Goal: Task Accomplishment & Management: Manage account settings

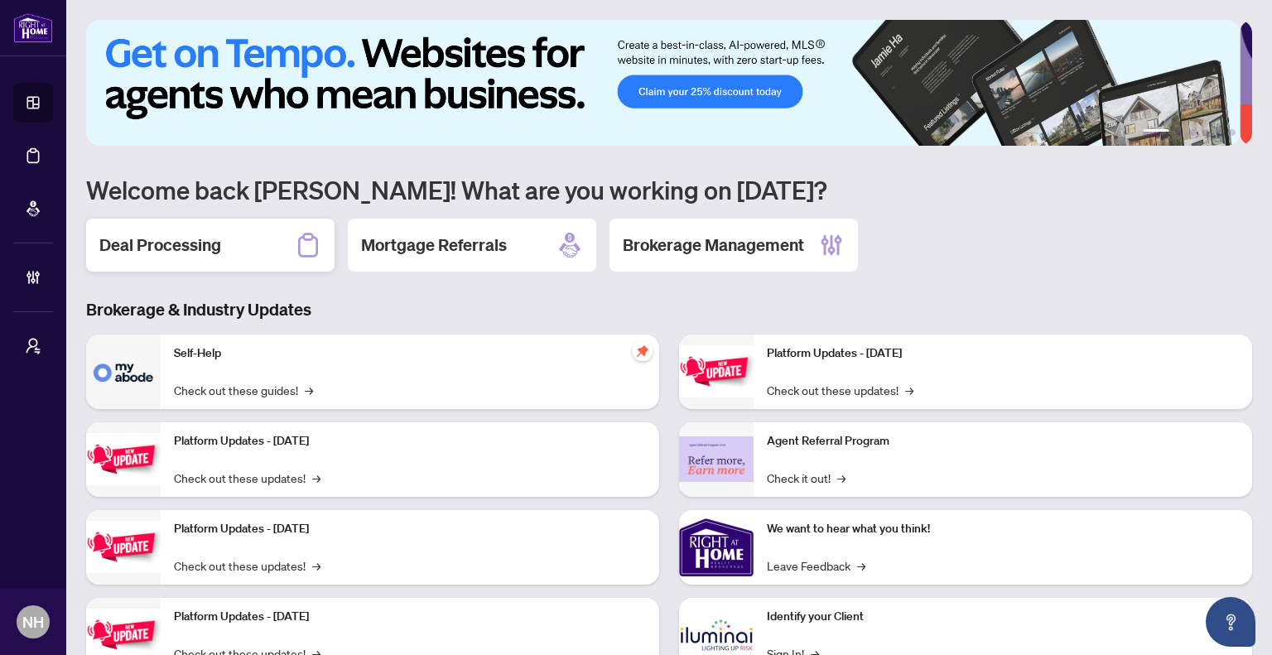
click at [215, 240] on h2 "Deal Processing" at bounding box center [160, 245] width 122 height 23
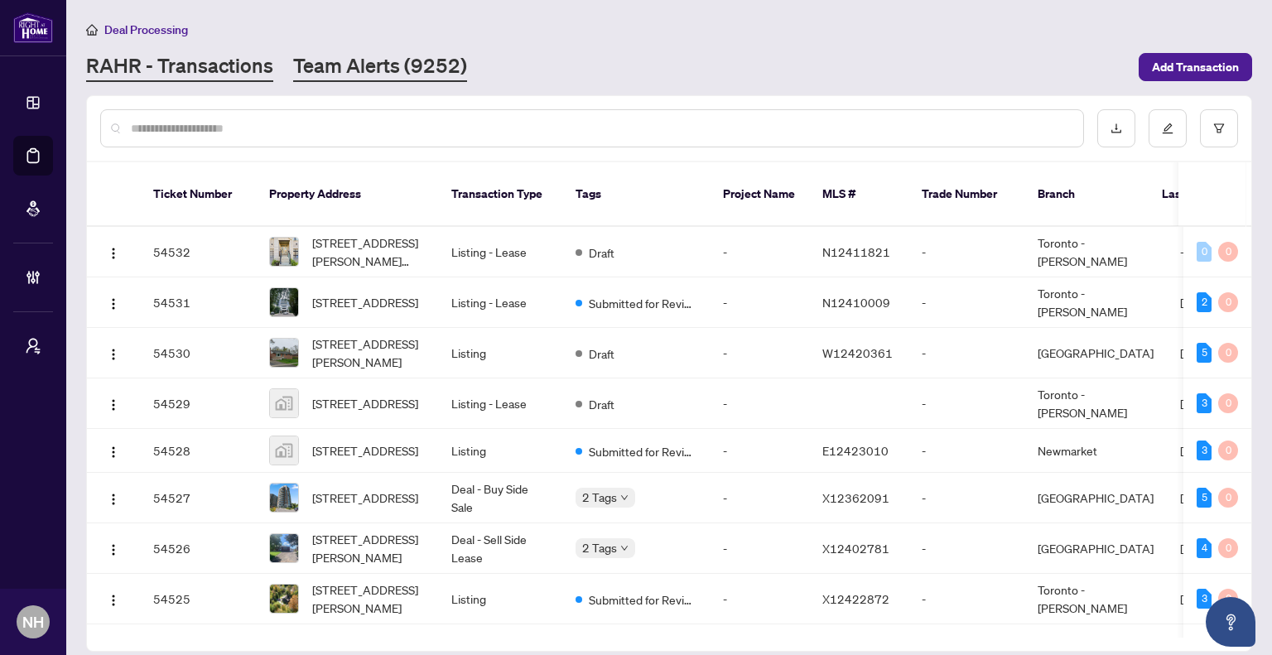
click at [394, 71] on link "Team Alerts (9252)" at bounding box center [380, 67] width 174 height 30
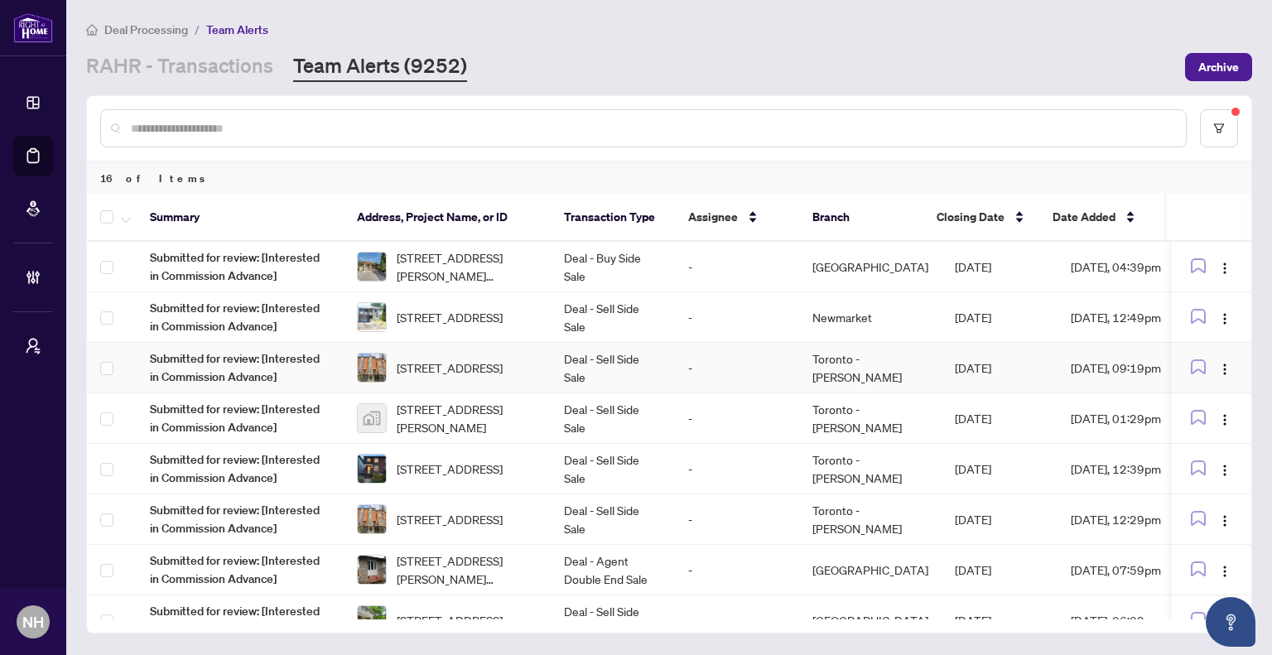
click at [630, 364] on td "Deal - Sell Side Sale" at bounding box center [613, 368] width 124 height 51
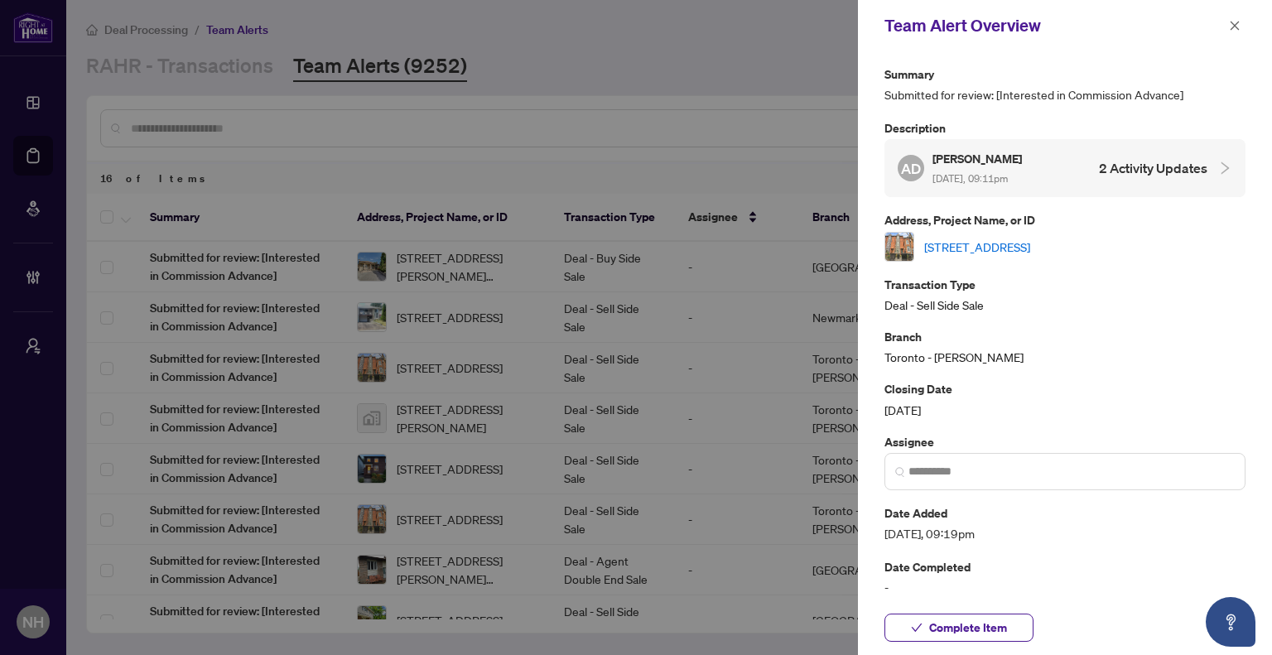
click at [1031, 249] on link "636 Wellington St, Toronto, Ontario M5V 1G4, Canada" at bounding box center [978, 247] width 106 height 18
click at [1238, 27] on icon "close" at bounding box center [1235, 26] width 12 height 12
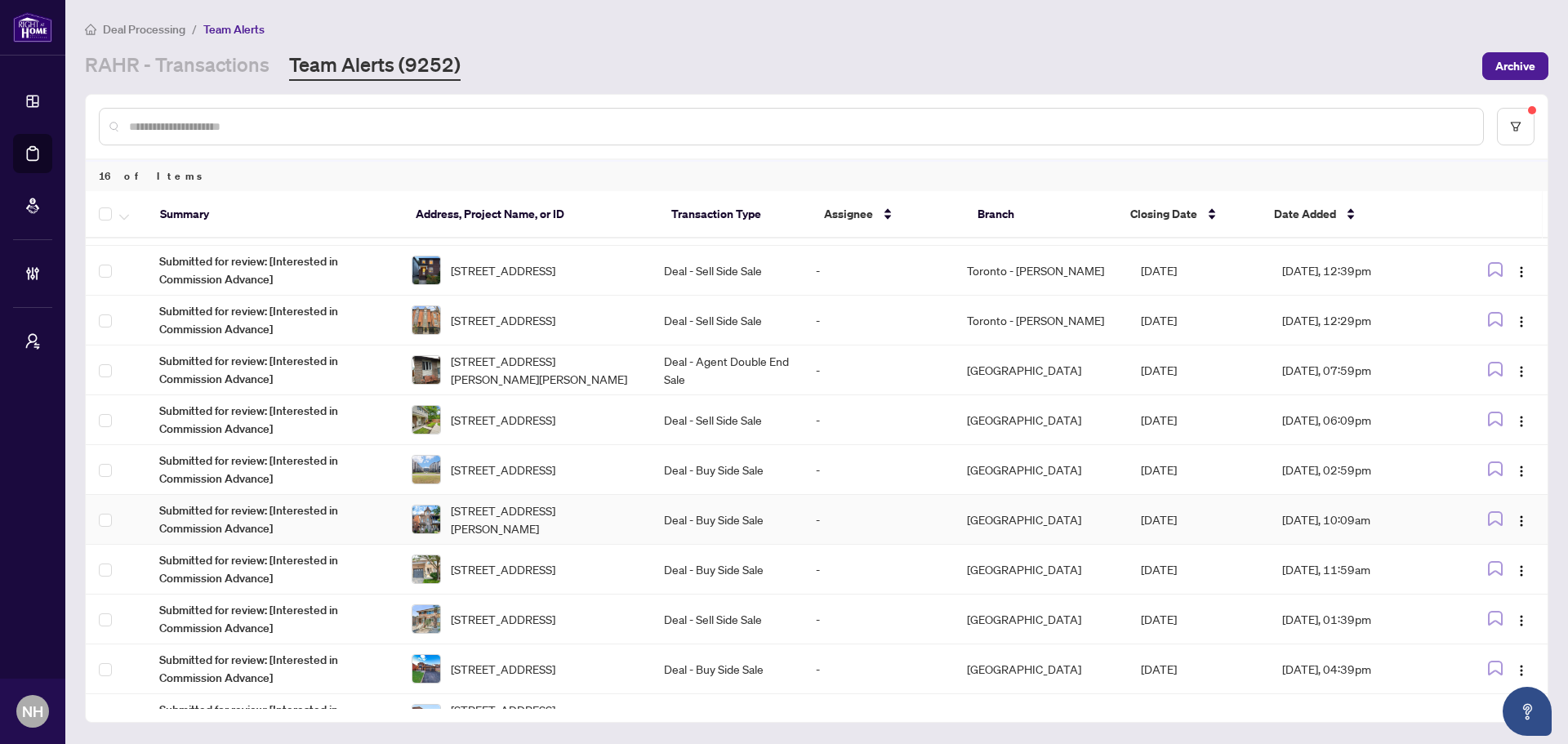
scroll to position [164, 0]
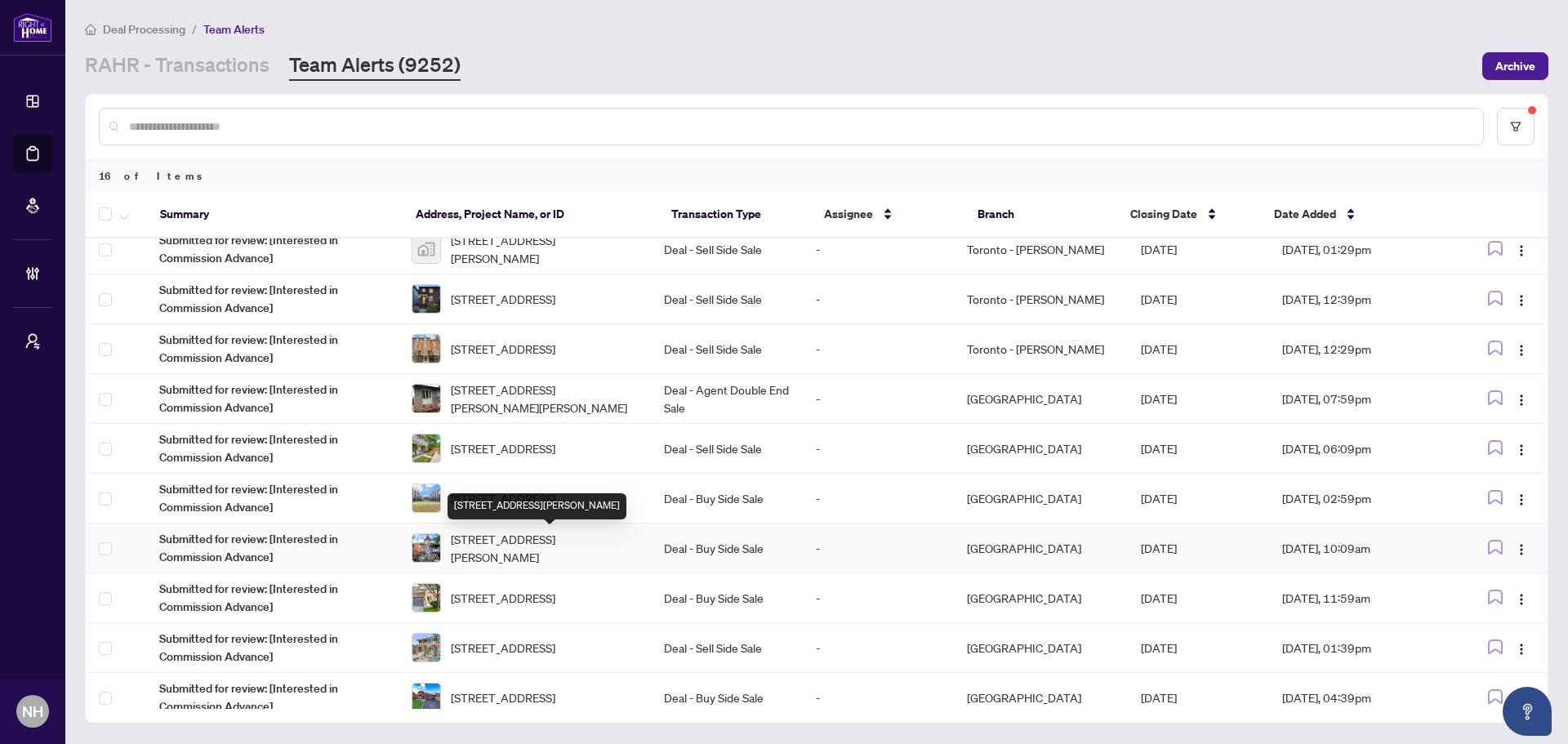
click at [506, 540] on span "78 Rory Rd, Toronto, Ontario M6L 3G1, Canada" at bounding box center [544, 548] width 187 height 35
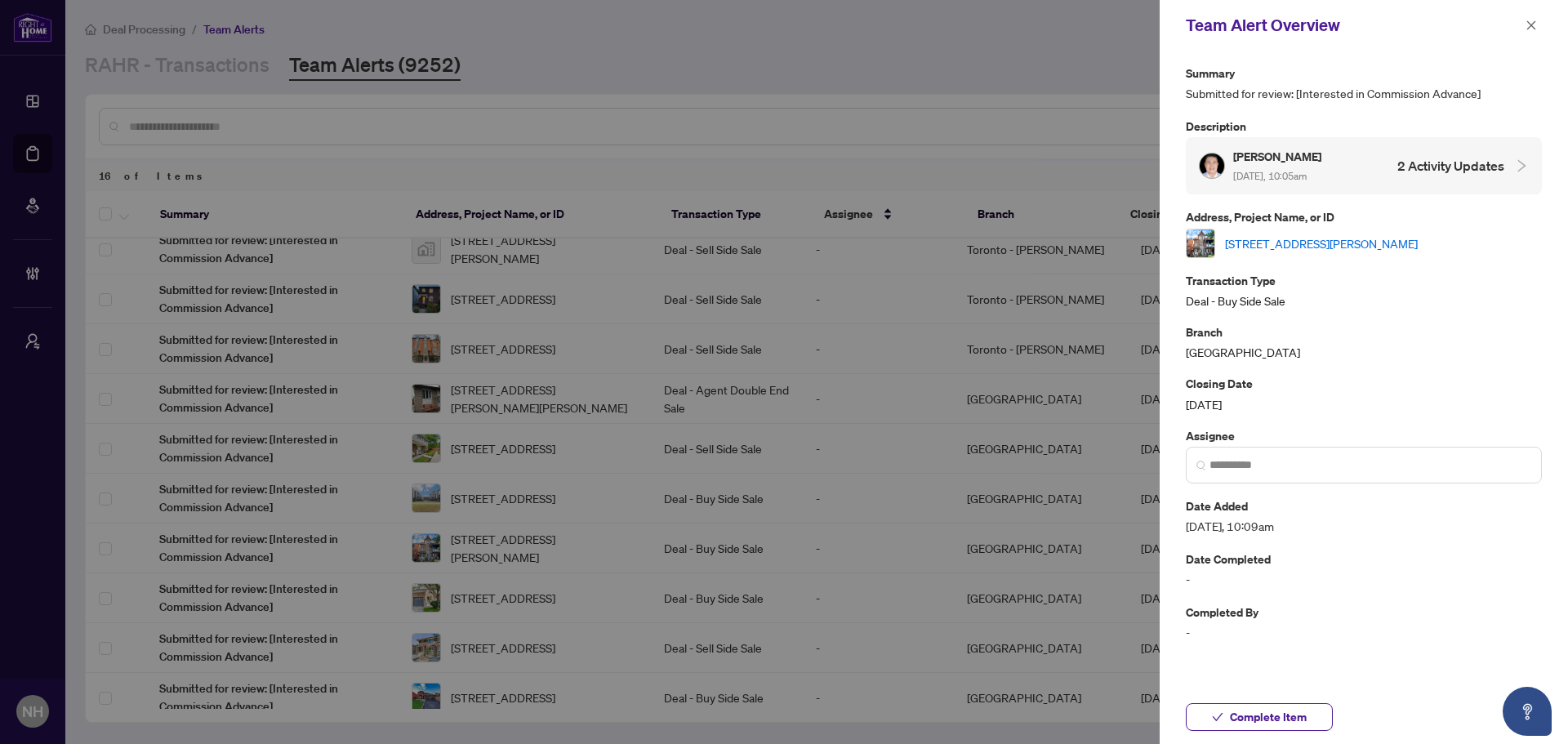
click at [1254, 244] on link "78 Rory Rd, Toronto, Ontario M6L 3G1, Canada" at bounding box center [1322, 243] width 193 height 18
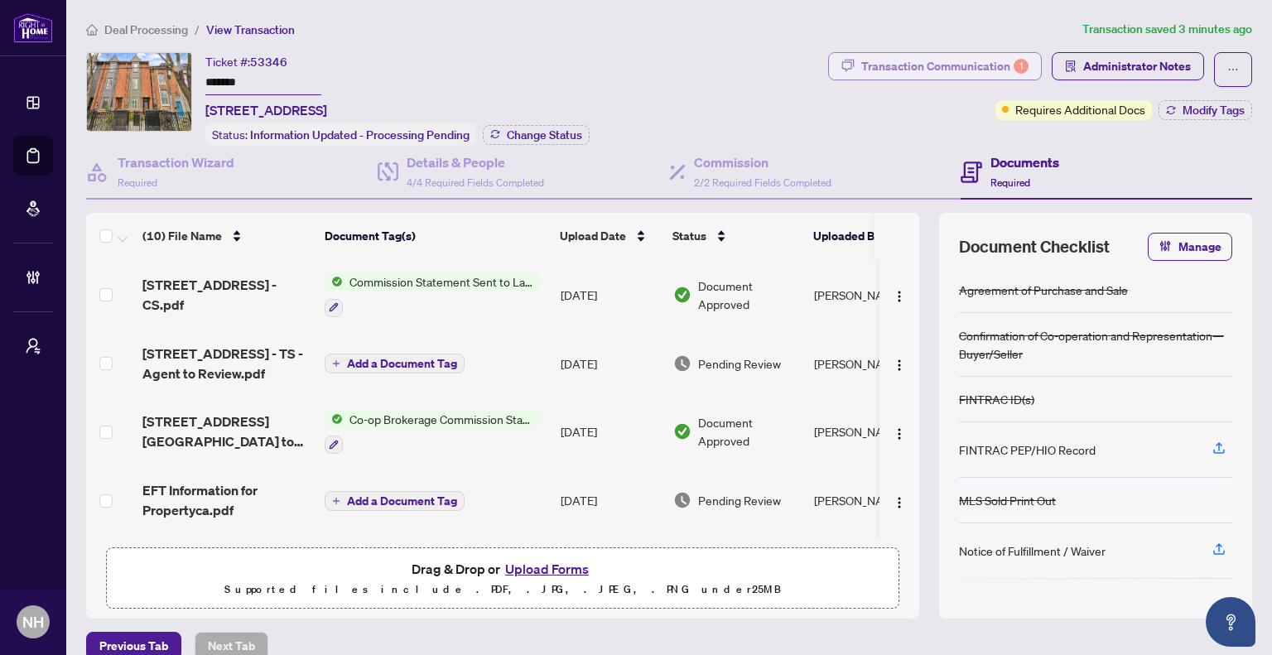
click at [905, 75] on div "Transaction Communication 1" at bounding box center [945, 66] width 167 height 27
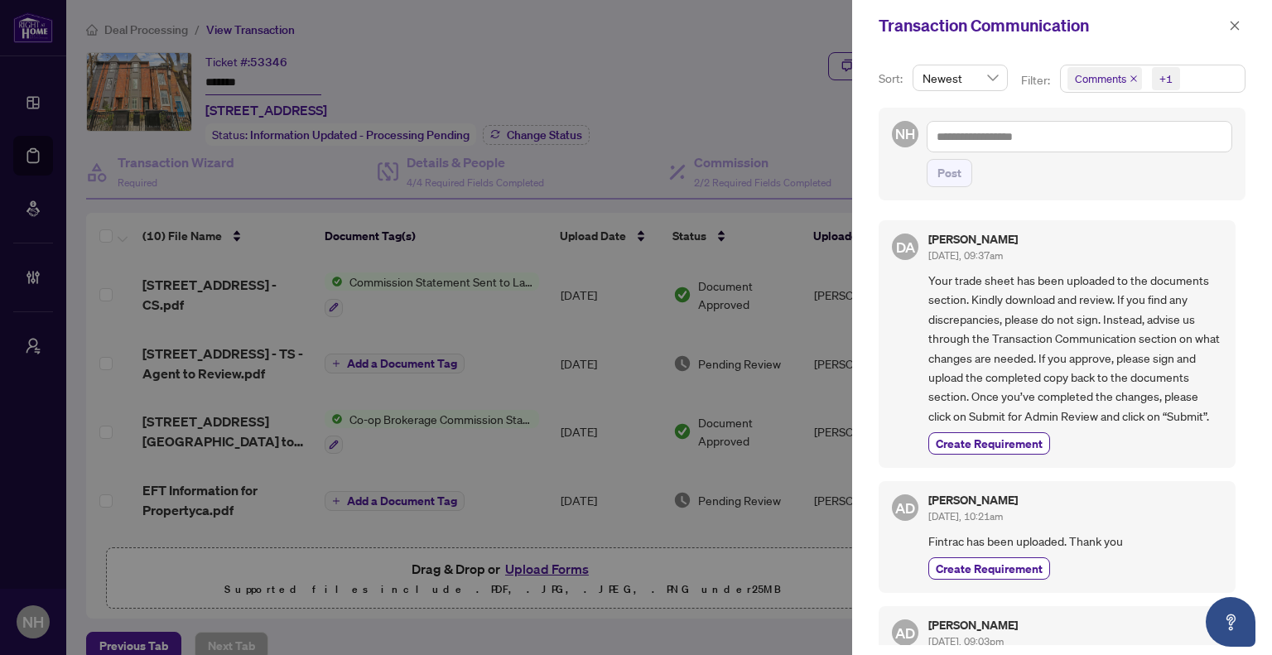
click at [1130, 79] on icon "close" at bounding box center [1134, 79] width 8 height 8
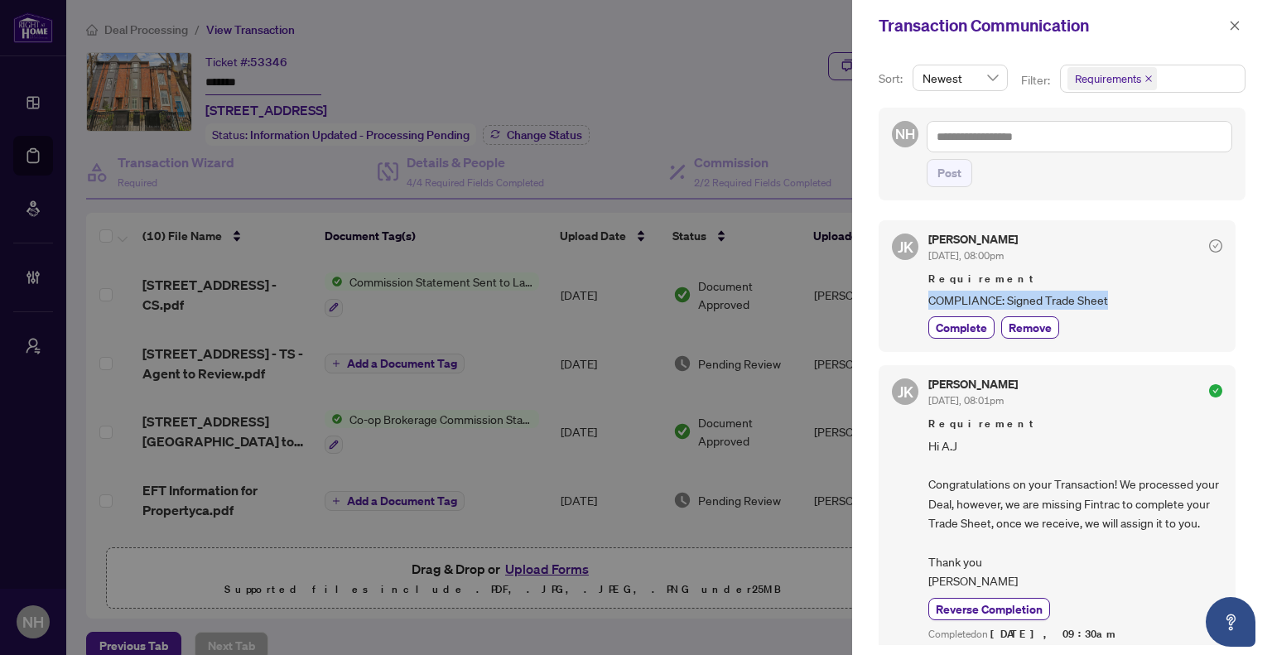
drag, startPoint x: 1119, startPoint y: 304, endPoint x: 886, endPoint y: 308, distance: 233.7
click at [887, 308] on div "JK Jaye Khosravi Sep/22/2025, 08:00pm Requirement COMPLIANCE: Signed Trade Shee…" at bounding box center [1057, 286] width 357 height 132
copy span "COMPLIANCE: Signed Trade Sheet"
drag, startPoint x: 1235, startPoint y: 27, endPoint x: 1223, endPoint y: 45, distance: 22.1
click at [1235, 27] on icon "close" at bounding box center [1235, 26] width 12 height 12
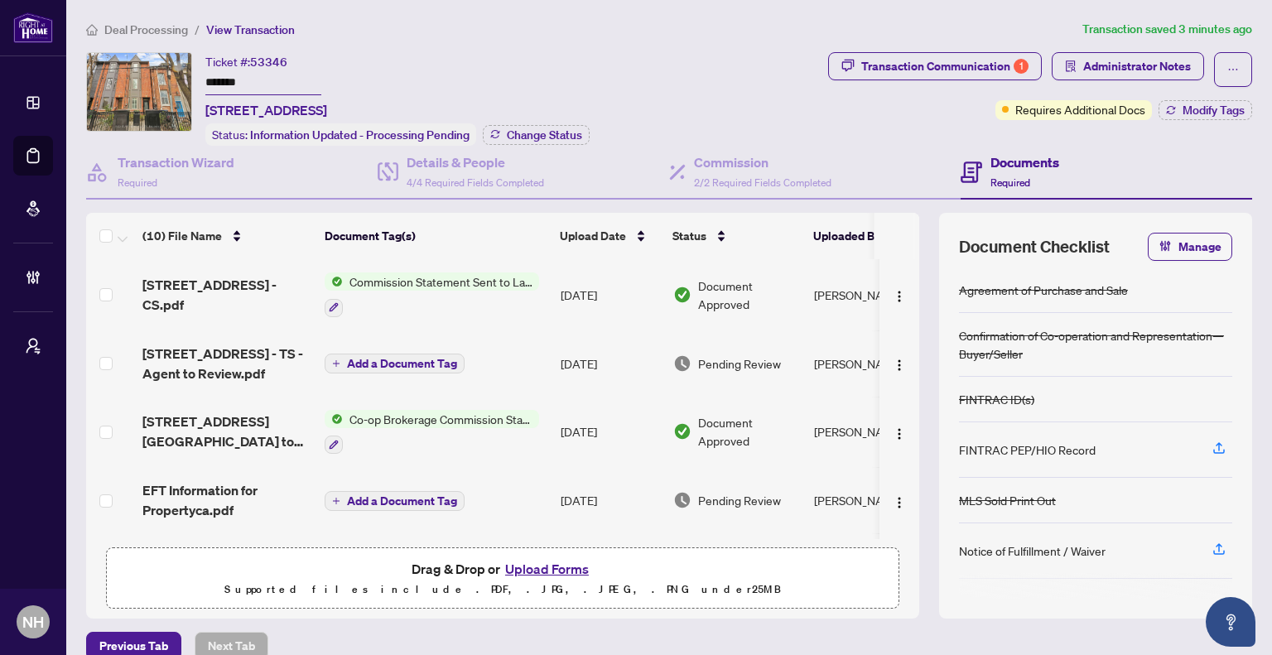
click at [202, 374] on span "636 Wellington St - TS - Agent to Review.pdf" at bounding box center [226, 364] width 169 height 40
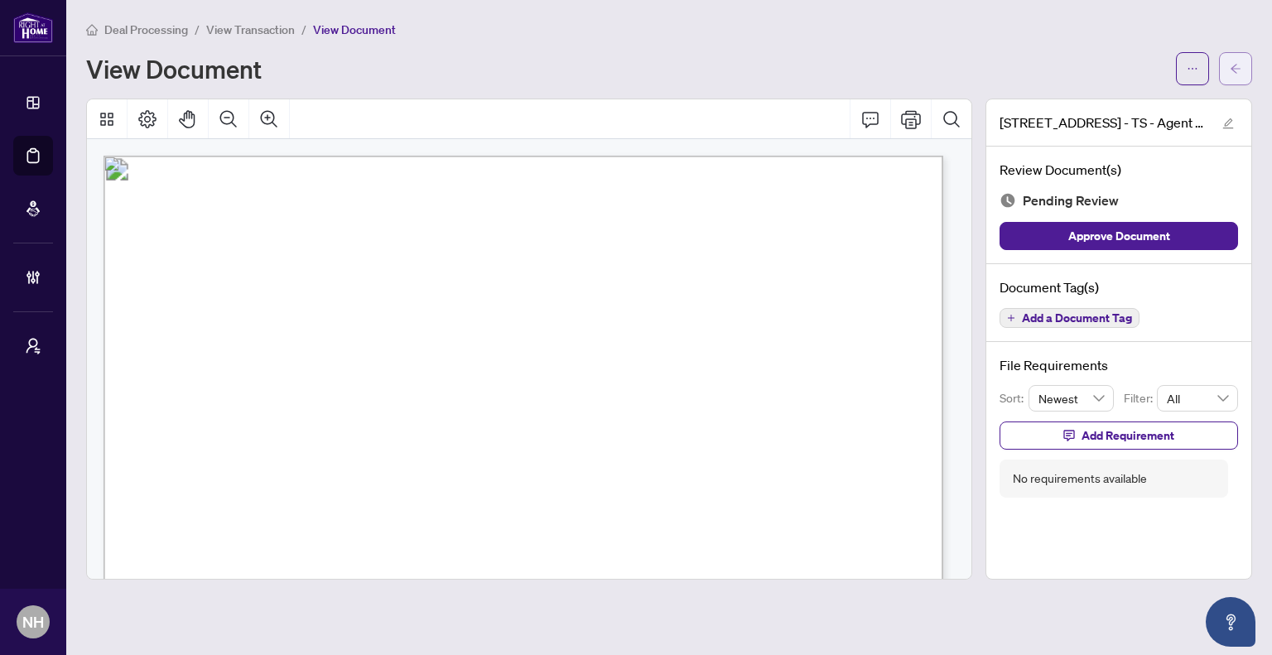
click at [1230, 75] on span "button" at bounding box center [1236, 69] width 12 height 27
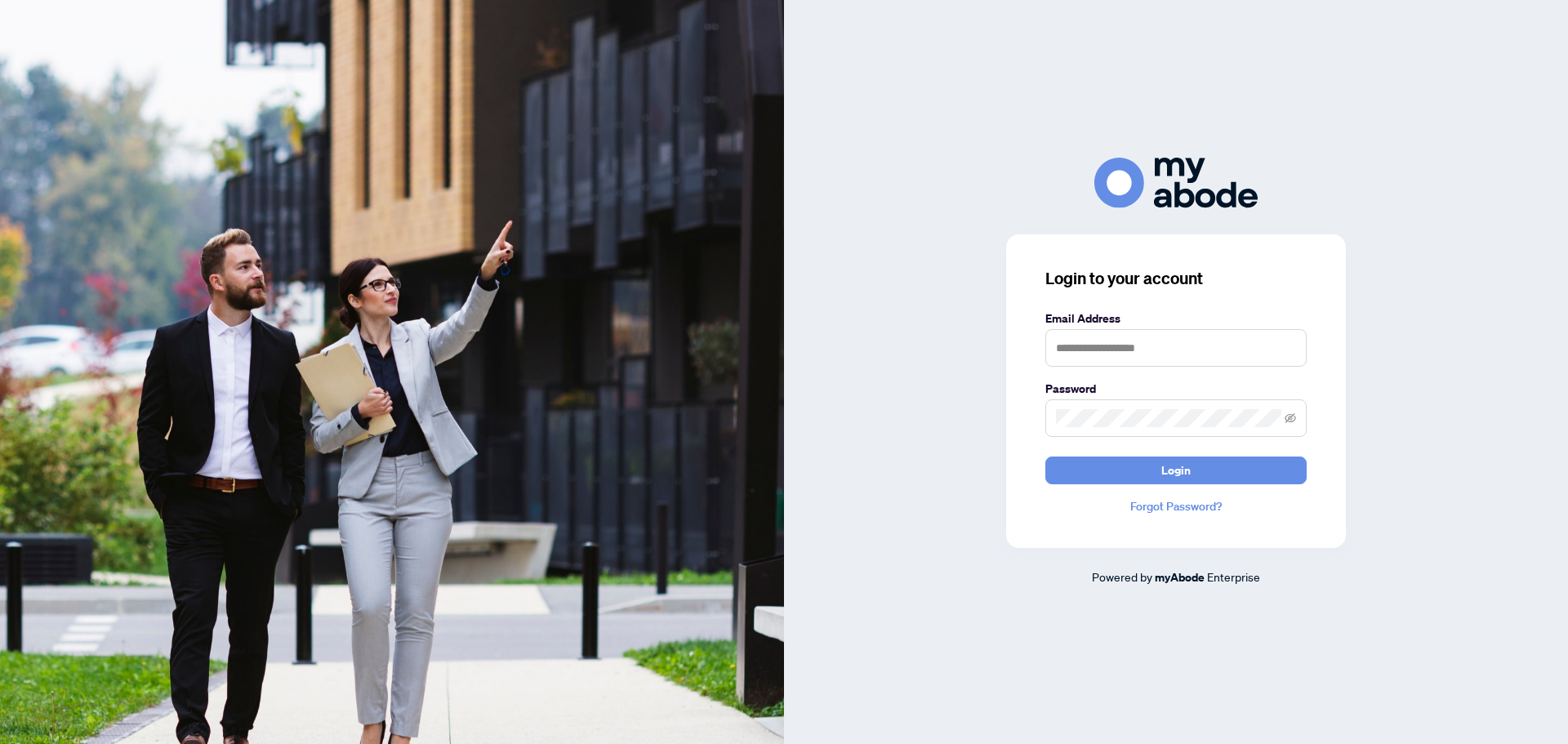
click at [620, 237] on form "Email Address Password Login" at bounding box center [1175, 396] width 261 height 174
click at [620, 237] on input "text" at bounding box center [1175, 348] width 261 height 37
paste input "**********"
type input "**********"
click at [620, 237] on button "Login" at bounding box center [1175, 470] width 261 height 28
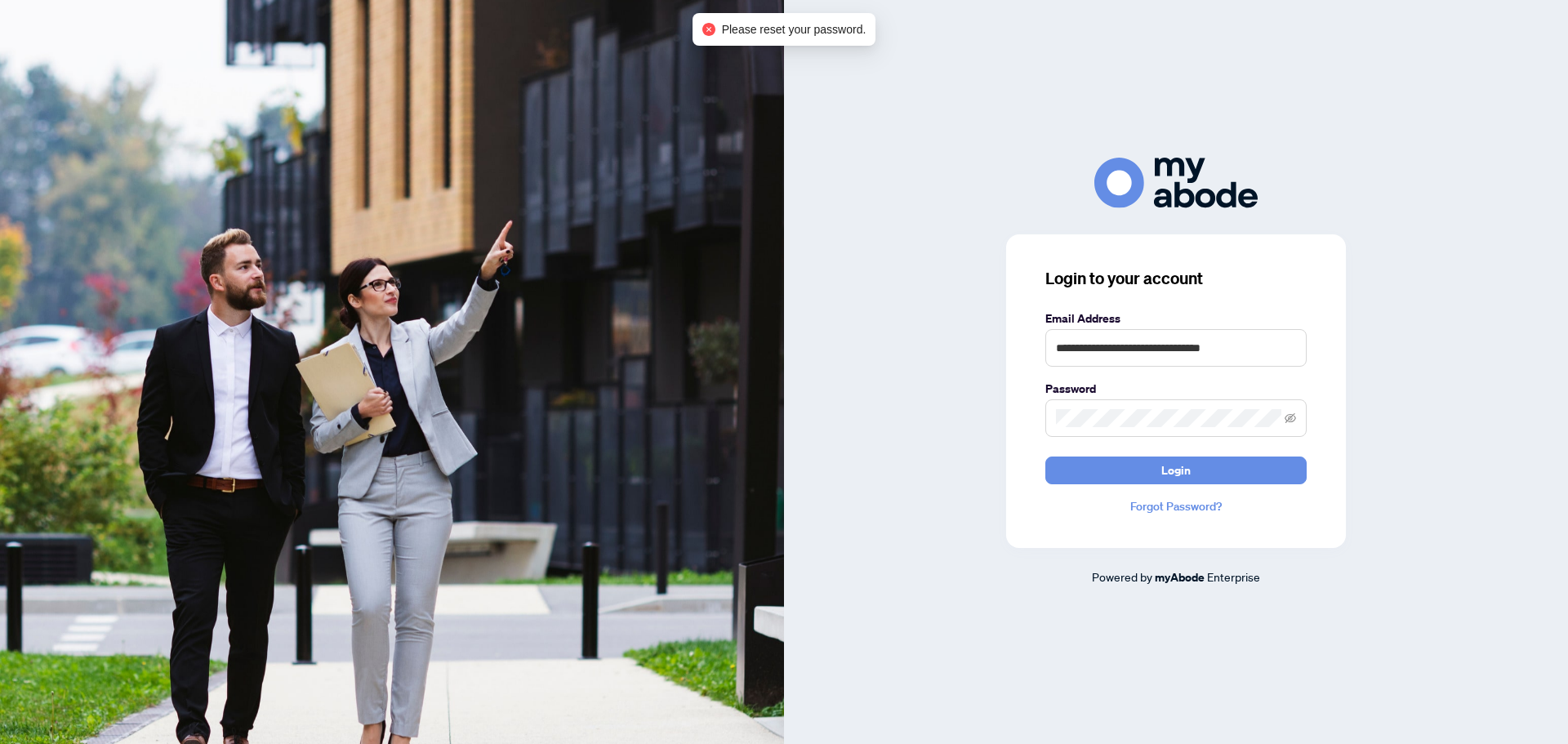
click at [620, 237] on div "**********" at bounding box center [1175, 372] width 784 height 428
click at [620, 237] on icon "eye-invisible" at bounding box center [1290, 418] width 12 height 12
click at [620, 237] on span at bounding box center [1175, 418] width 261 height 37
click at [620, 237] on icon "eye" at bounding box center [1290, 418] width 12 height 12
click at [620, 237] on icon "eye-invisible" at bounding box center [1290, 417] width 12 height 10
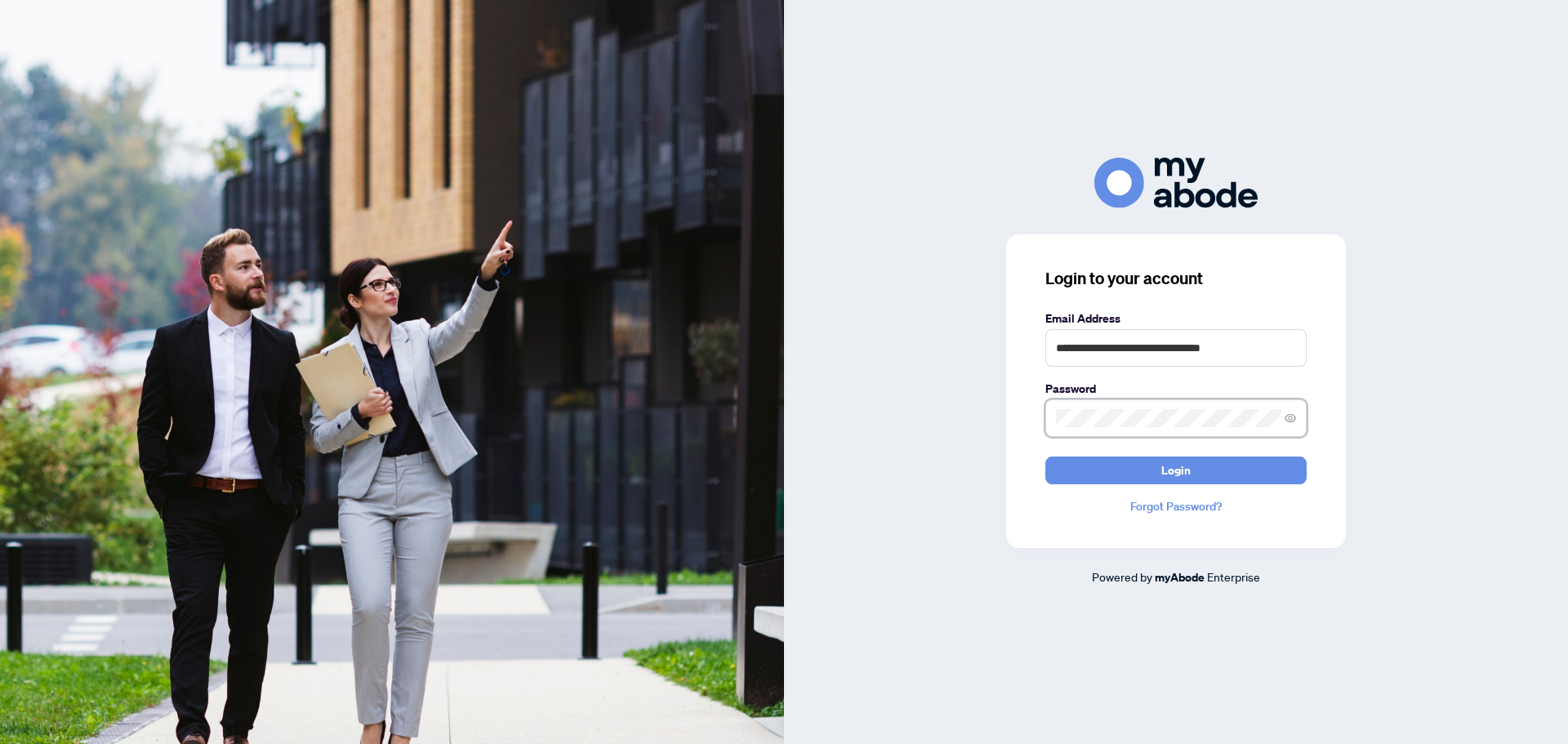
click at [620, 237] on div "**********" at bounding box center [784, 372] width 1568 height 744
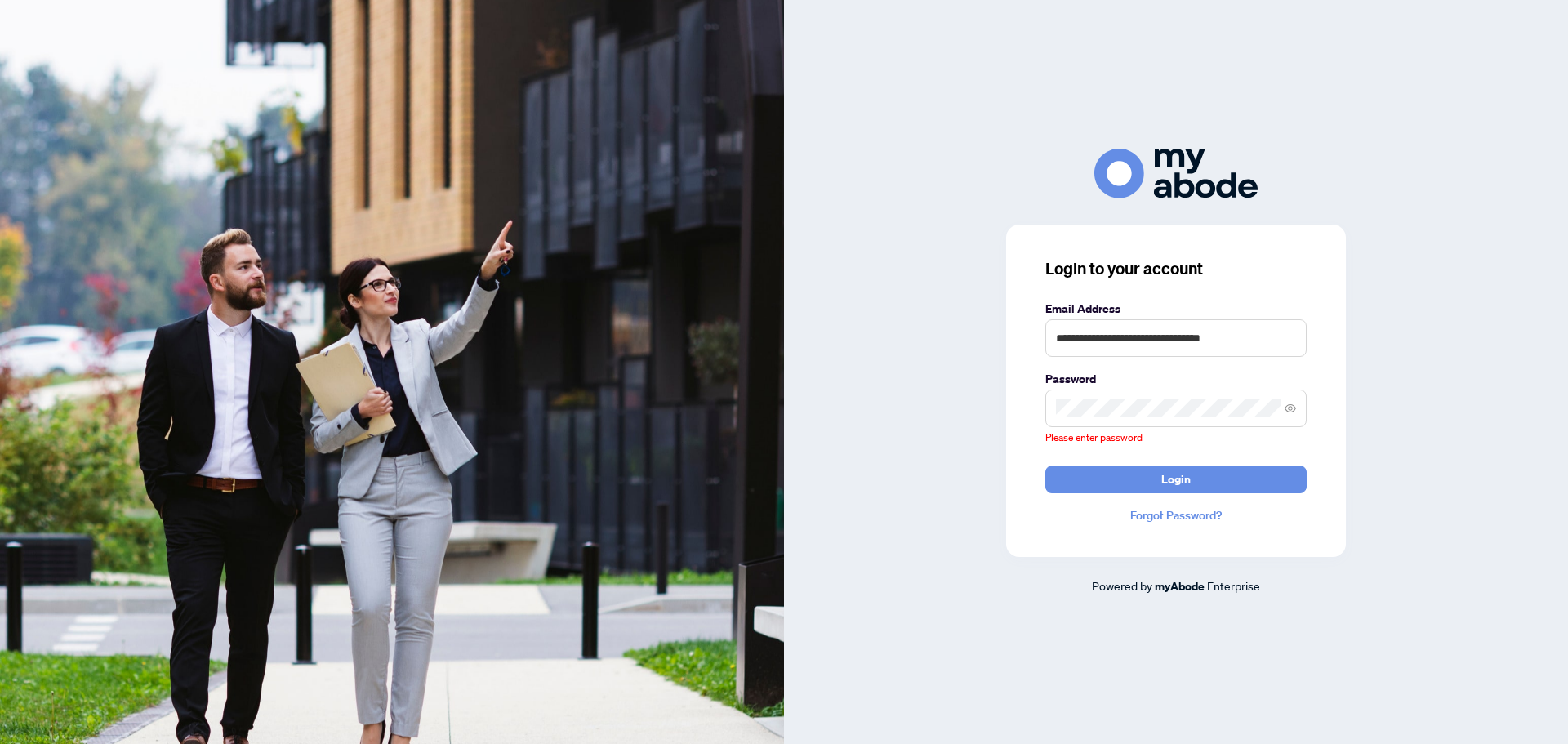
click at [620, 237] on span at bounding box center [1175, 408] width 261 height 37
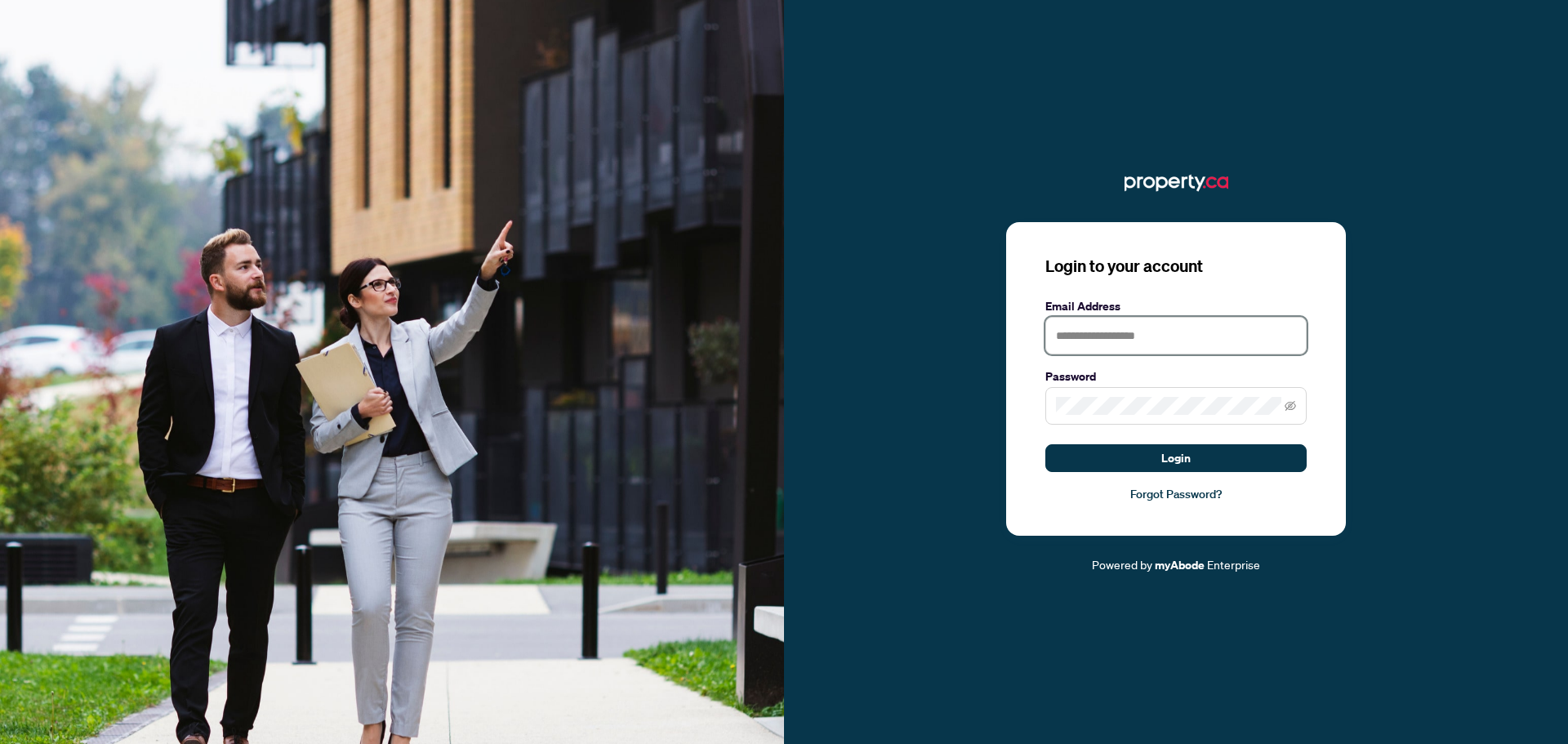
click at [1142, 332] on input "text" at bounding box center [1175, 335] width 261 height 37
paste input "**********"
type input "**********"
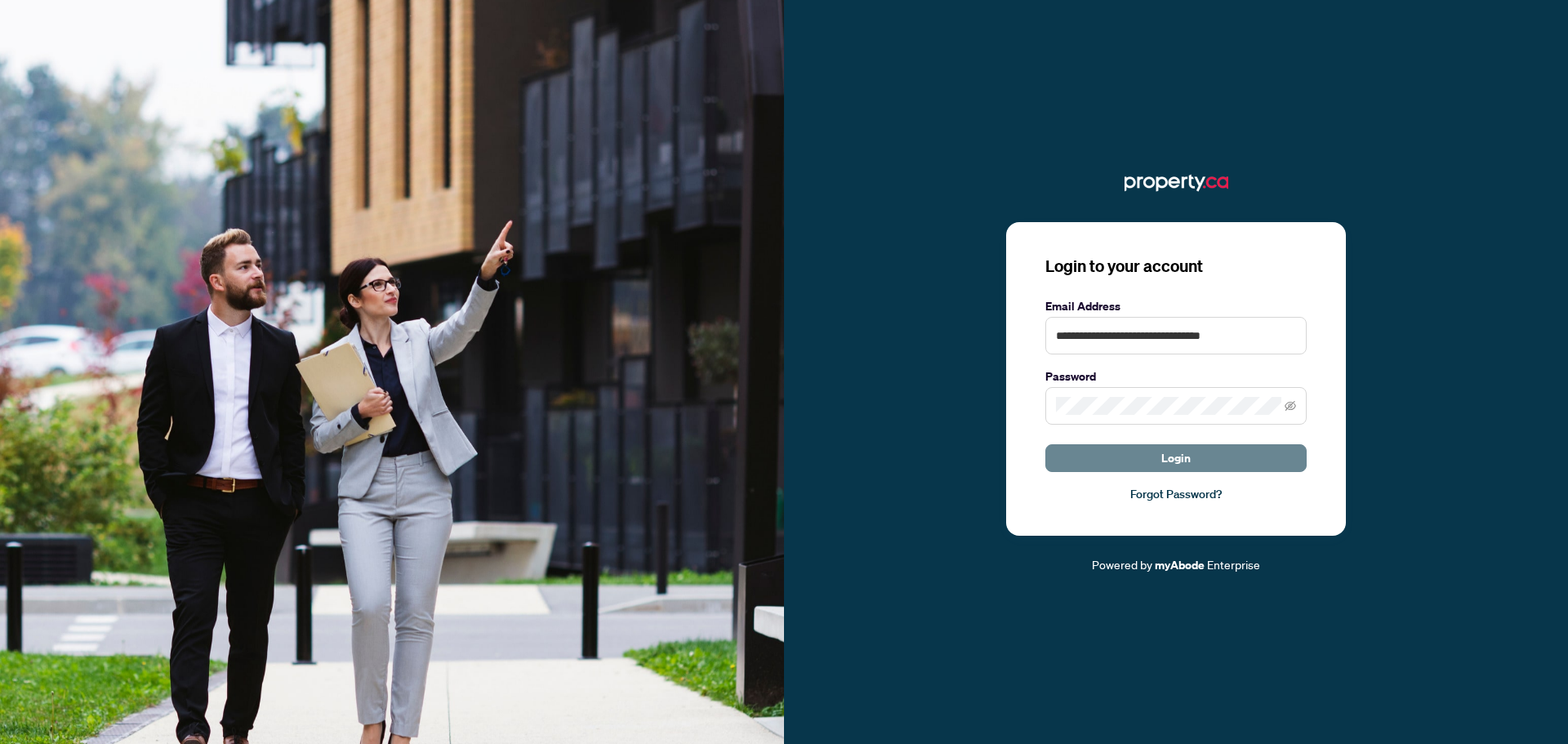
click at [1237, 460] on button "Login" at bounding box center [1175, 458] width 261 height 28
